Goal: Register for event/course

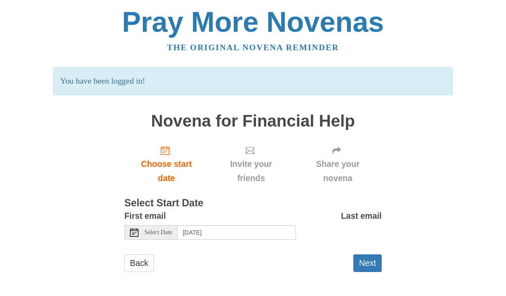
click at [172, 230] on span "Select Date" at bounding box center [158, 232] width 27 height 6
click at [170, 232] on span "Select Date" at bounding box center [158, 232] width 27 height 6
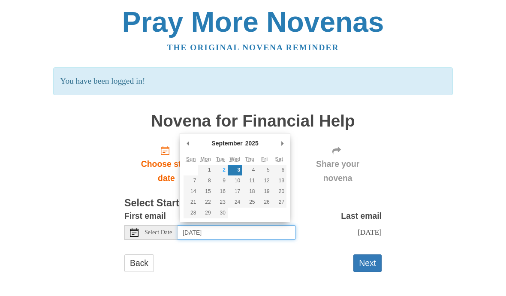
type input "Tuesday, September 2nd"
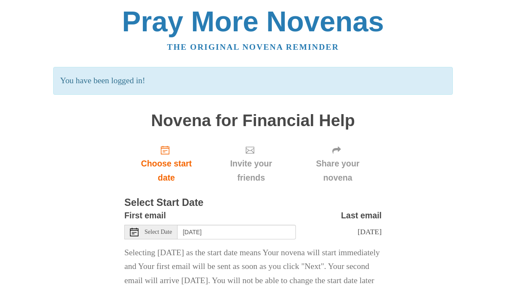
scroll to position [22, 0]
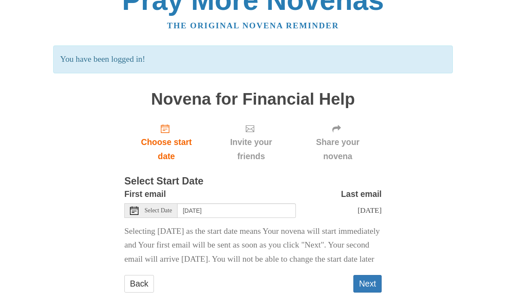
click at [369, 293] on button "Next" at bounding box center [367, 284] width 28 height 18
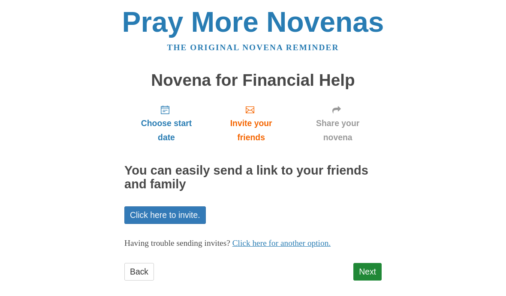
click at [371, 272] on link "Next" at bounding box center [367, 272] width 28 height 18
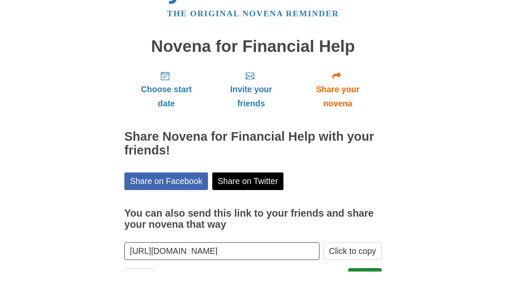
scroll to position [8, 0]
